Goal: Communication & Community: Participate in discussion

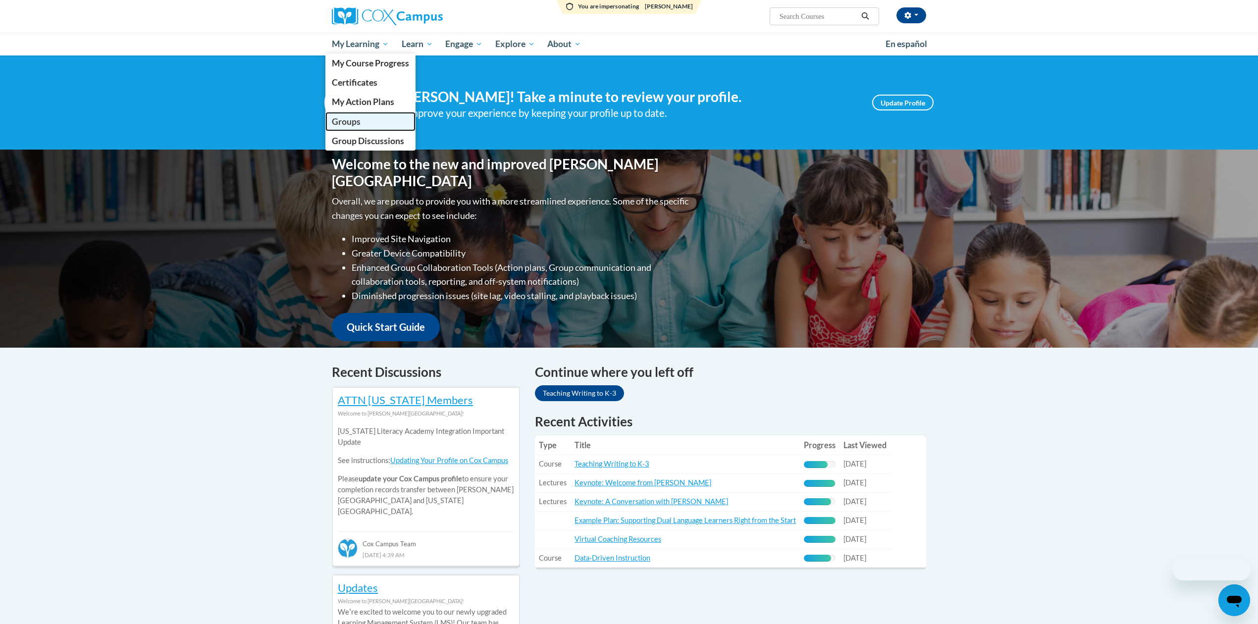
click at [361, 121] on link "Groups" at bounding box center [370, 121] width 90 height 19
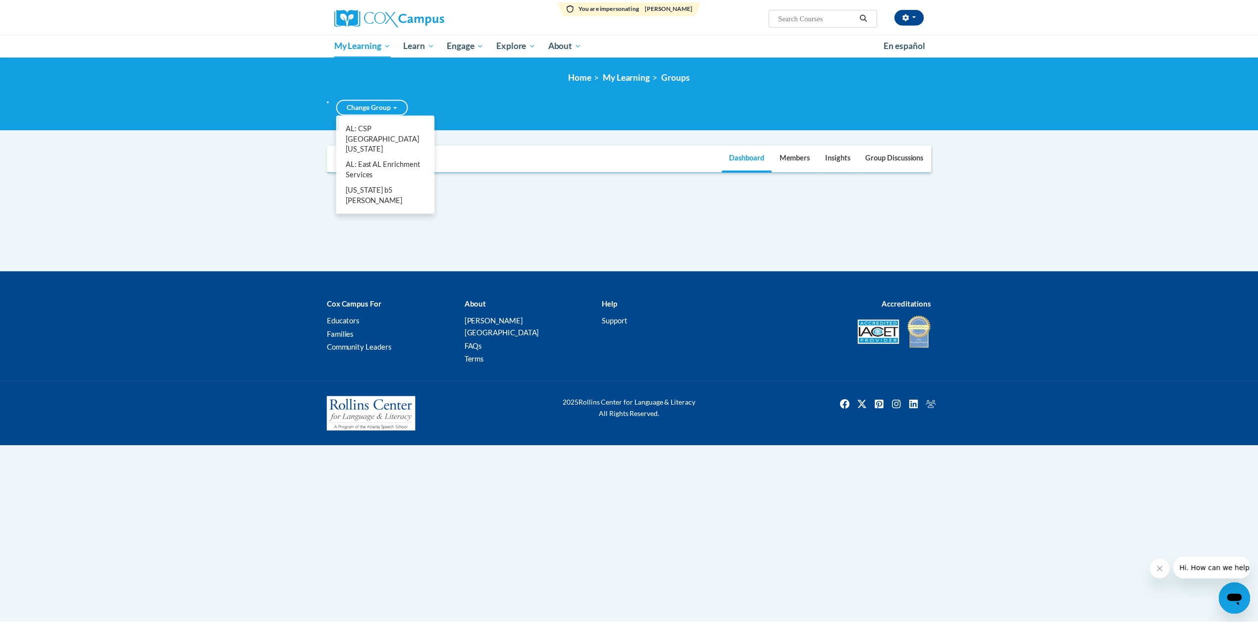
scroll to position [9, 0]
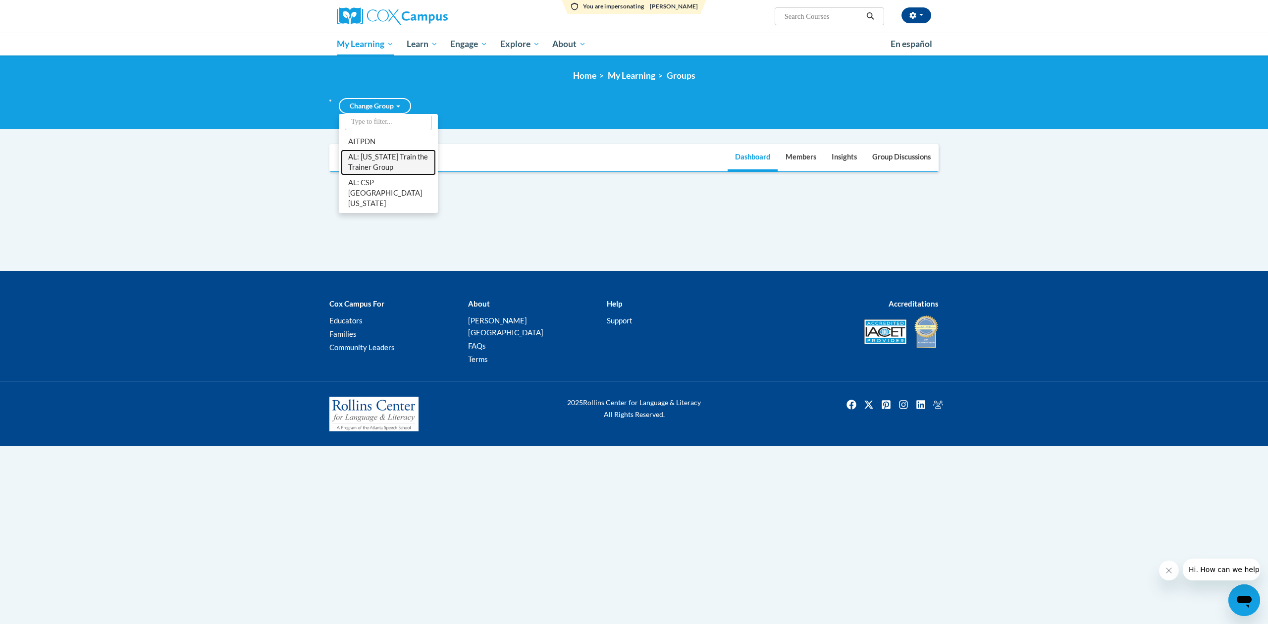
click at [393, 161] on link "AL: Alabama Train the Trainer Group" at bounding box center [388, 163] width 95 height 26
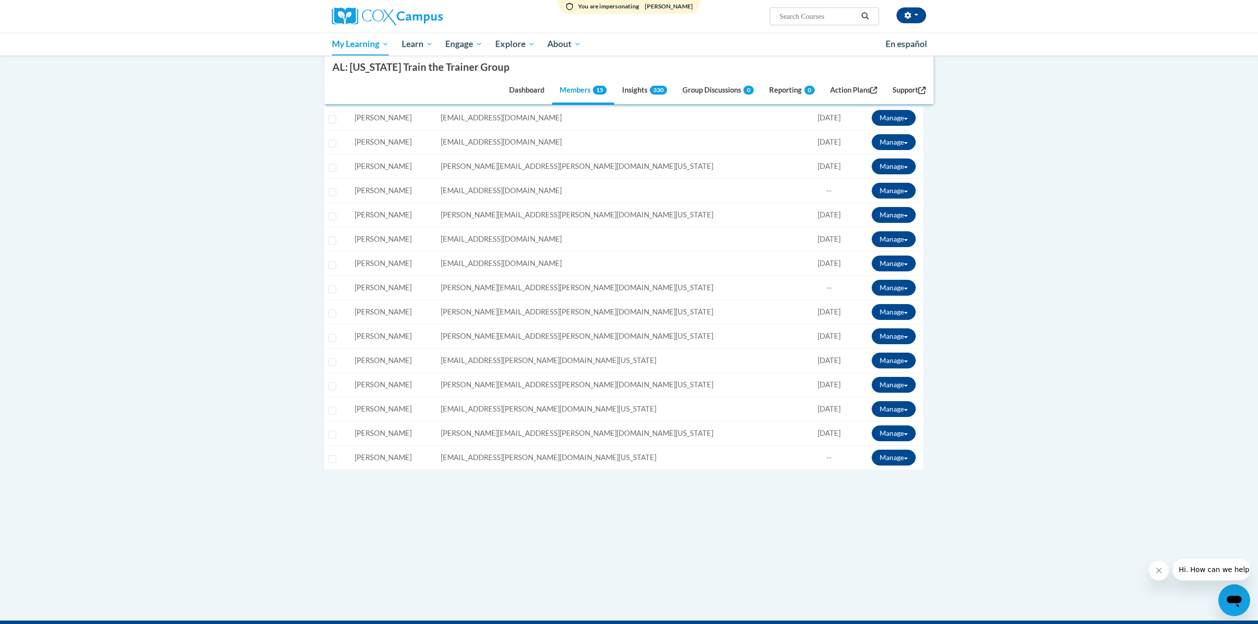
scroll to position [0, 0]
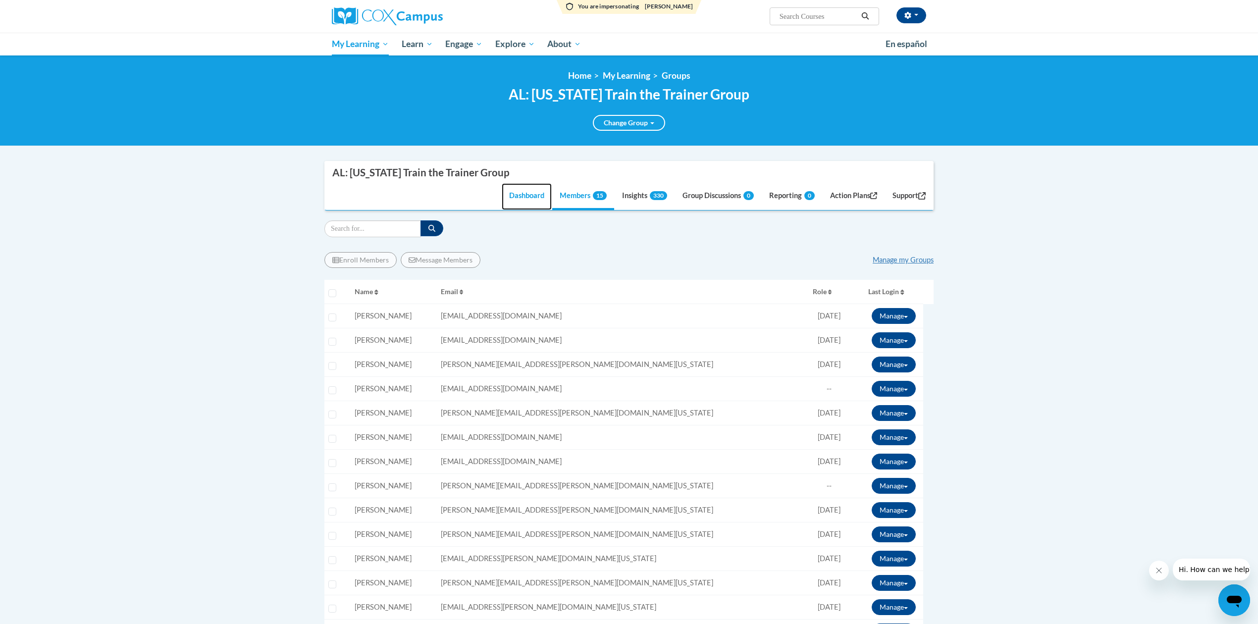
click at [531, 185] on link "Dashboard" at bounding box center [527, 196] width 50 height 27
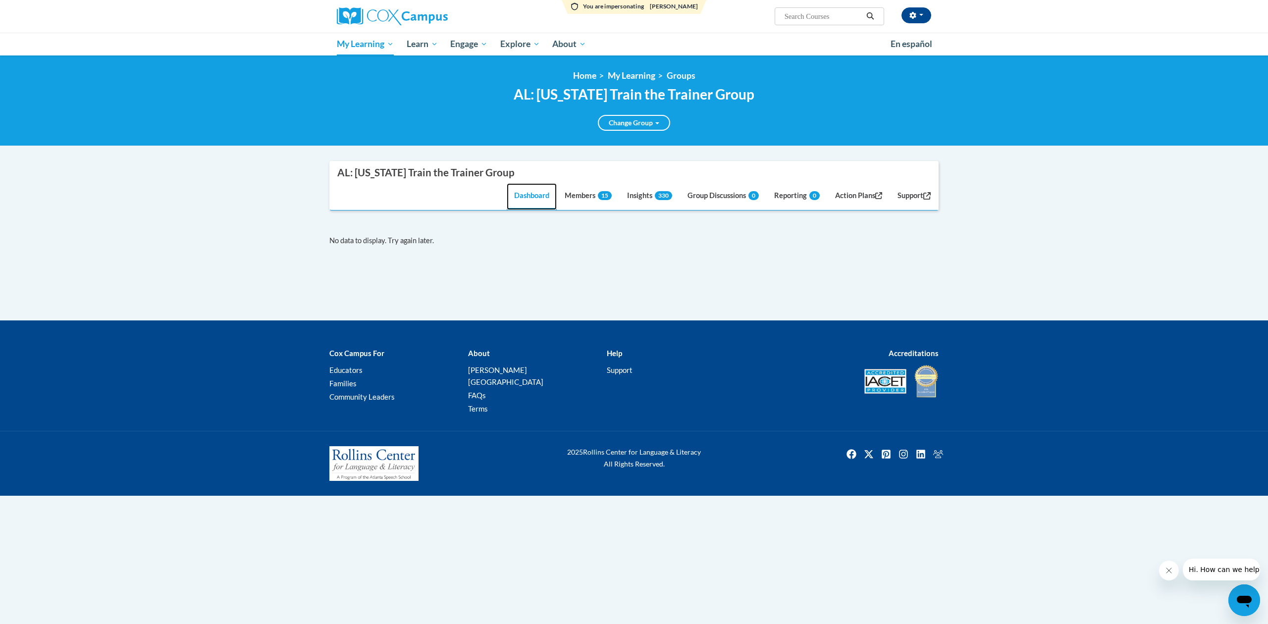
click at [526, 201] on link "Dashboard" at bounding box center [532, 196] width 50 height 27
click at [589, 205] on link "Members 15" at bounding box center [588, 196] width 62 height 27
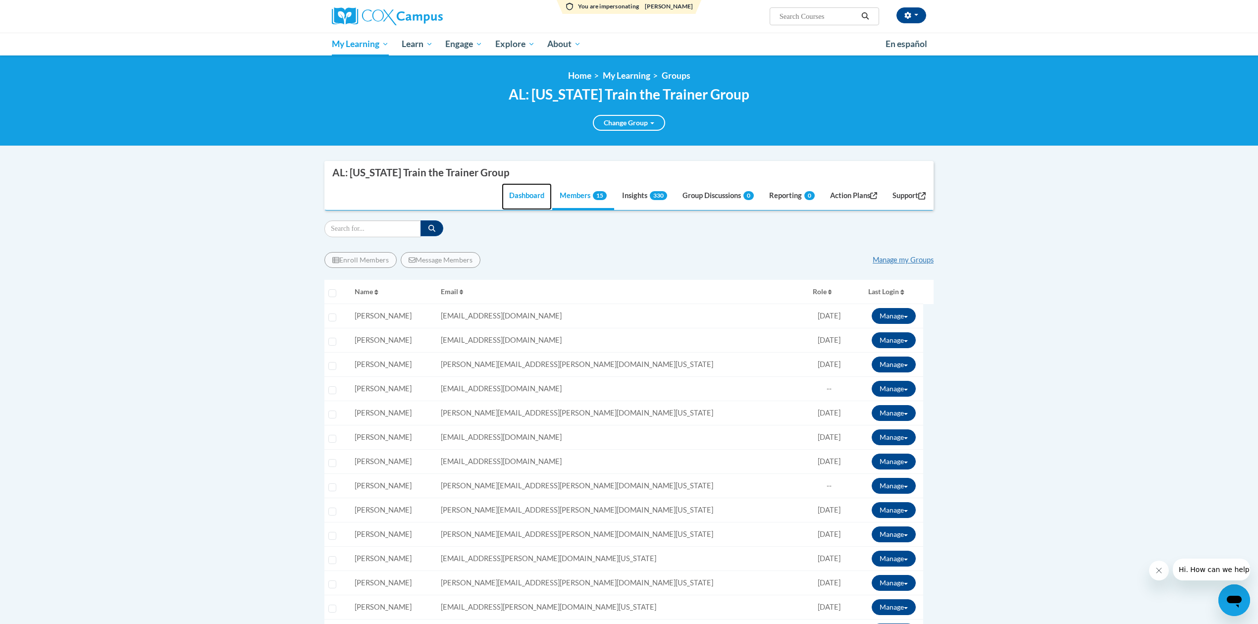
click at [516, 203] on link "Dashboard" at bounding box center [527, 196] width 50 height 27
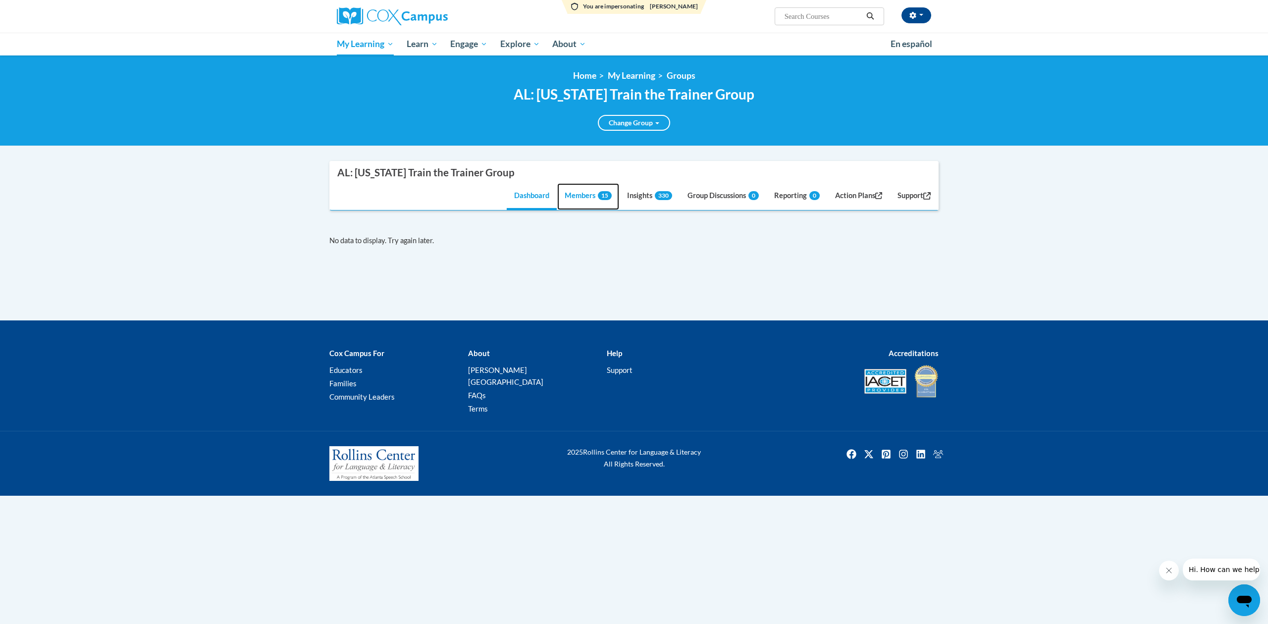
click at [568, 197] on link "Members 15" at bounding box center [588, 196] width 62 height 27
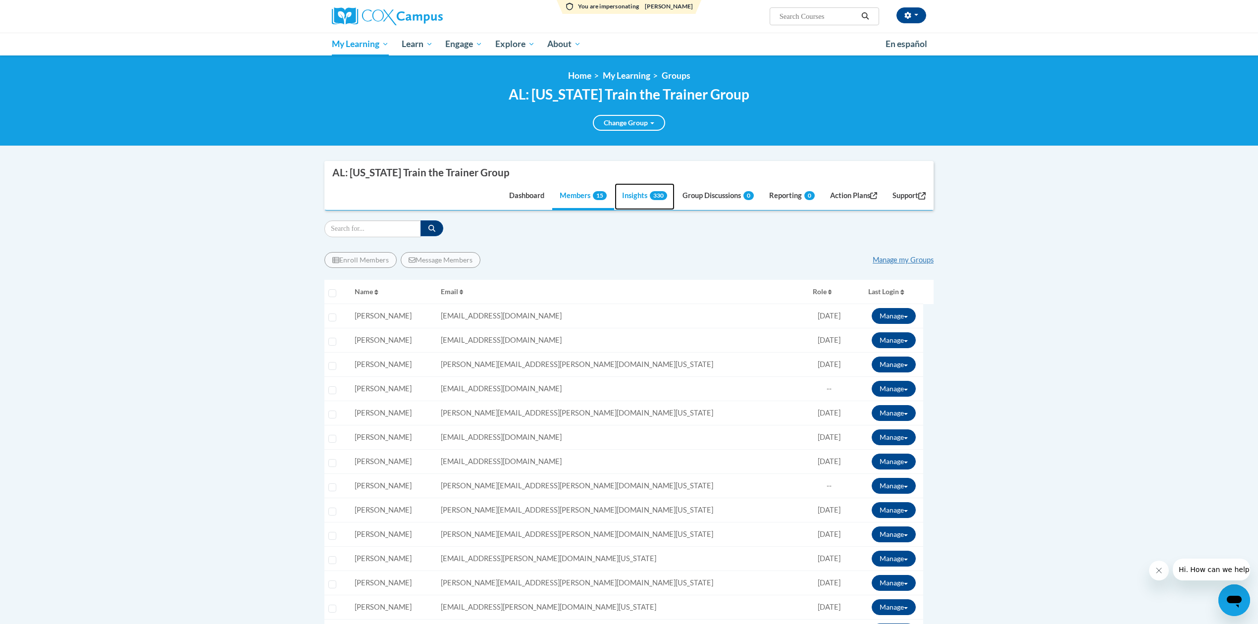
click at [641, 205] on link "Insights 330" at bounding box center [645, 196] width 60 height 27
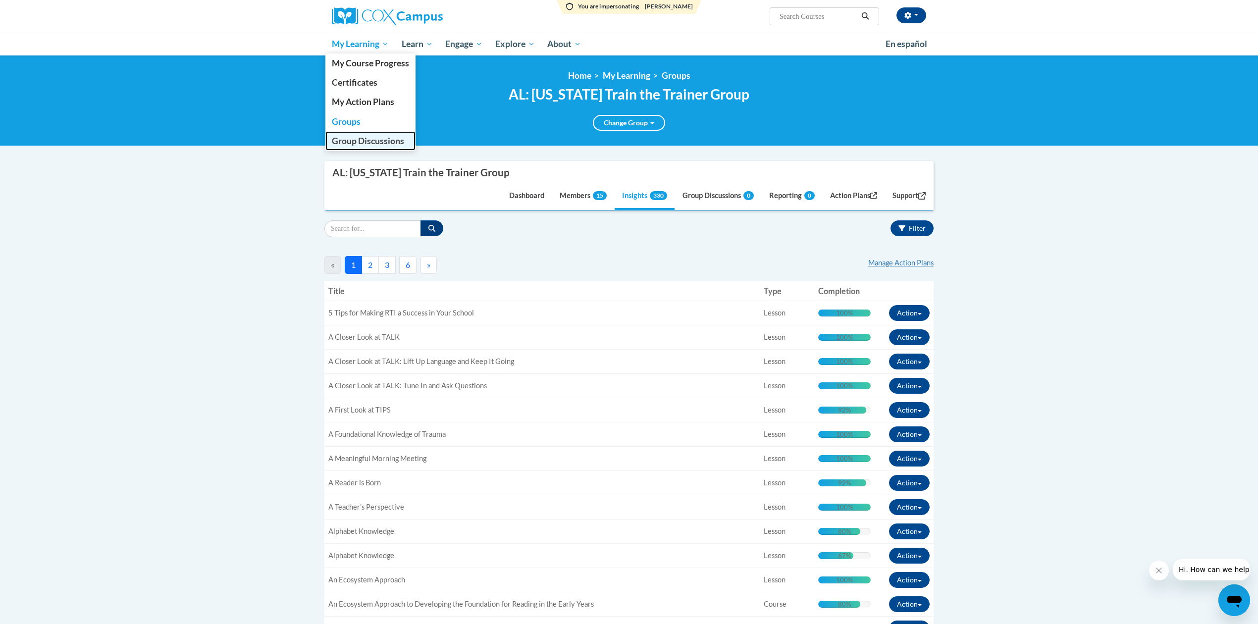
click at [349, 141] on span "Group Discussions" at bounding box center [368, 141] width 72 height 10
click at [346, 143] on span "Group Discussions" at bounding box center [368, 141] width 72 height 10
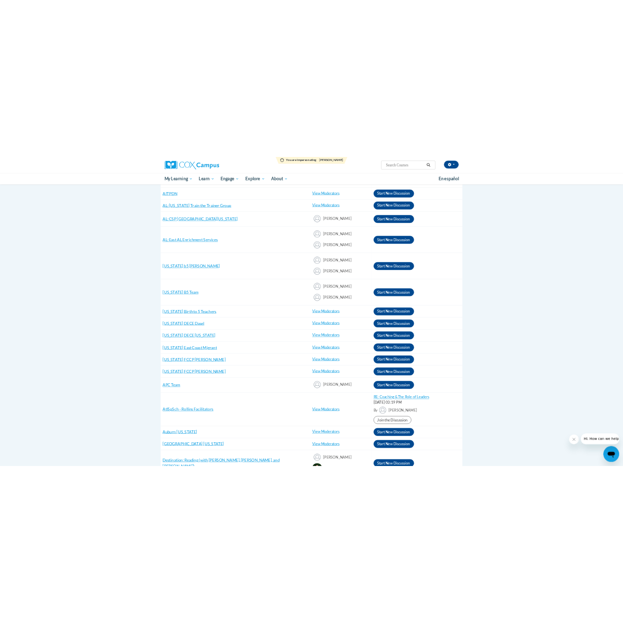
scroll to position [10, 0]
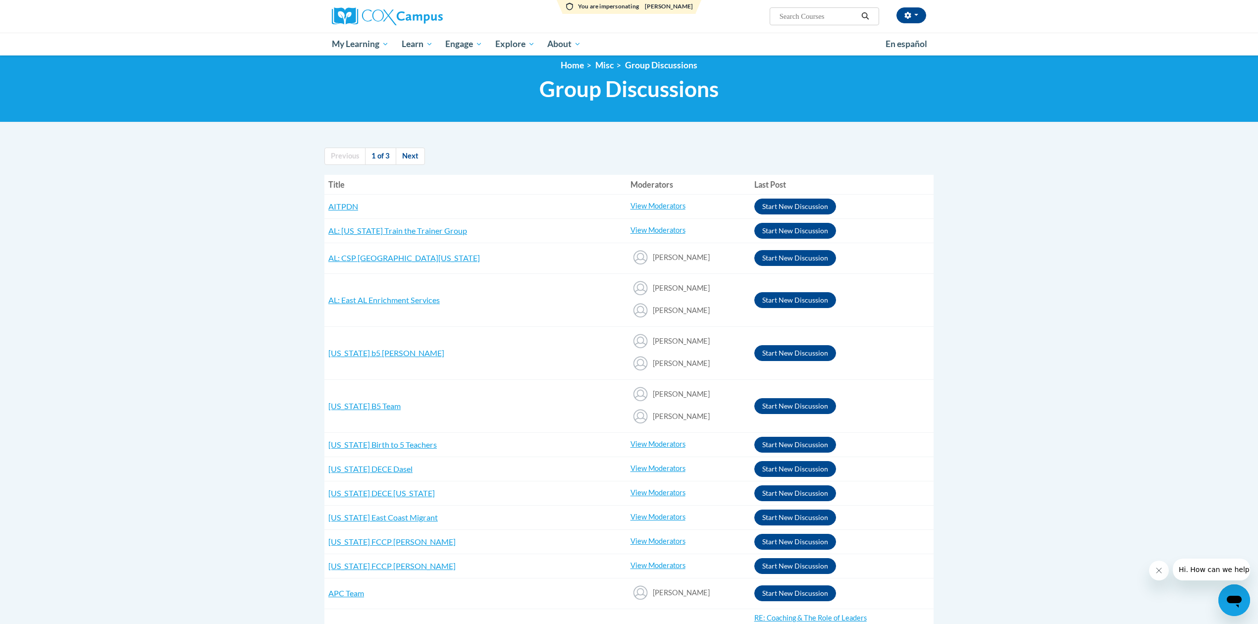
click at [654, 225] on td "View Moderators Jessica Michel Julie Odom Collie Wells Dasel Marshall kmcdonald…" at bounding box center [689, 230] width 124 height 24
click at [652, 229] on link "View Moderators" at bounding box center [658, 230] width 55 height 8
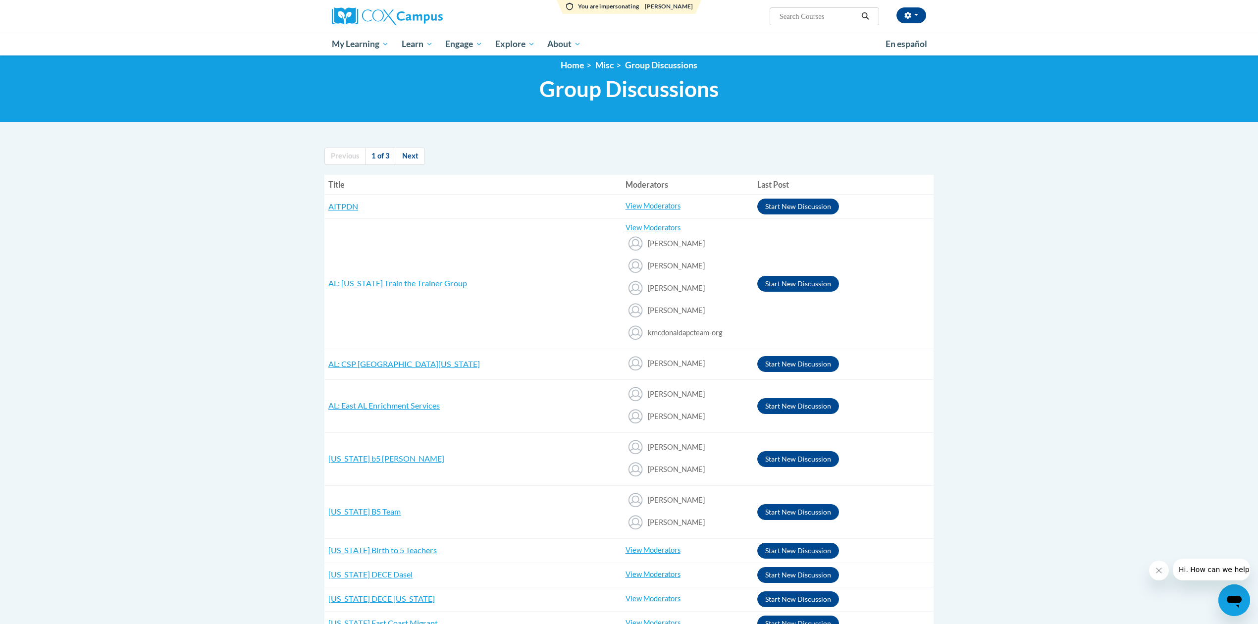
click at [629, 283] on img at bounding box center [636, 288] width 20 height 20
drag, startPoint x: 647, startPoint y: 324, endPoint x: 730, endPoint y: 318, distance: 83.5
click at [730, 322] on div "kmcdonaldapcteam-org" at bounding box center [688, 333] width 124 height 22
copy span "kmcdonaldapcteam-org"
click at [740, 130] on body "You are impersonating Jessica Michel Jessica Michel (America/New_York UTC-04:00…" at bounding box center [629, 595] width 1258 height 1211
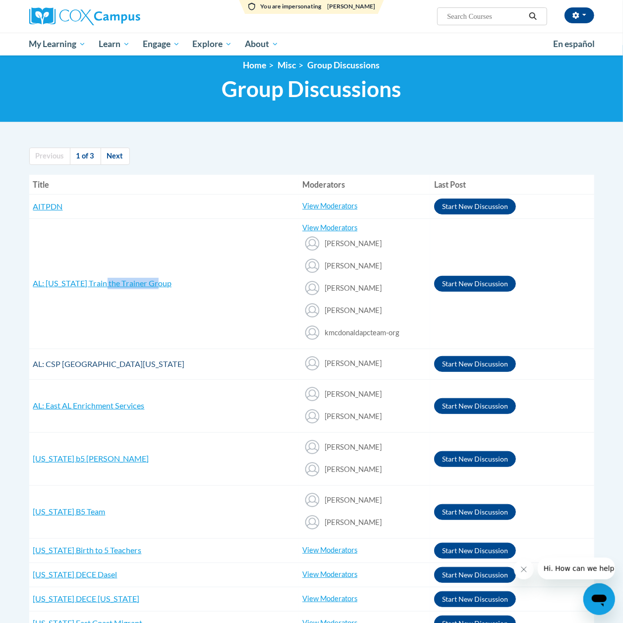
scroll to position [76, 0]
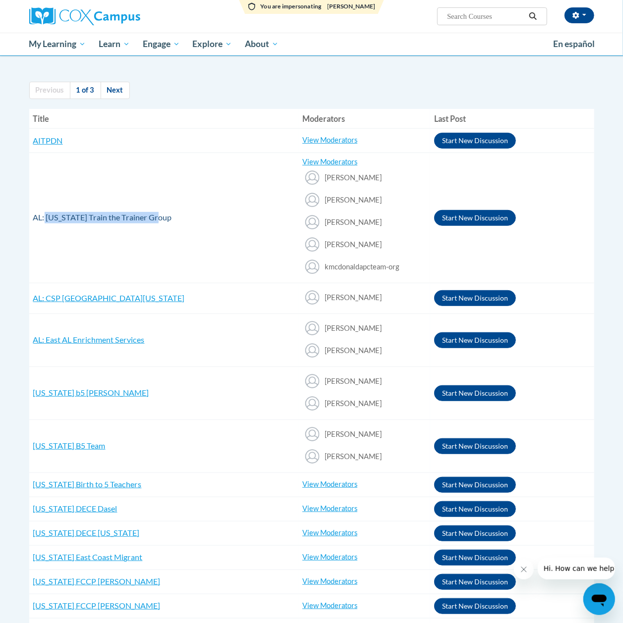
drag, startPoint x: 161, startPoint y: 282, endPoint x: 45, endPoint y: 217, distance: 133.9
click at [45, 217] on h3 "AL: Alabama Train the Trainer Group" at bounding box center [164, 217] width 262 height 11
copy span "Alabama Train the Trainer Group"
